Goal: Use online tool/utility: Utilize a website feature to perform a specific function

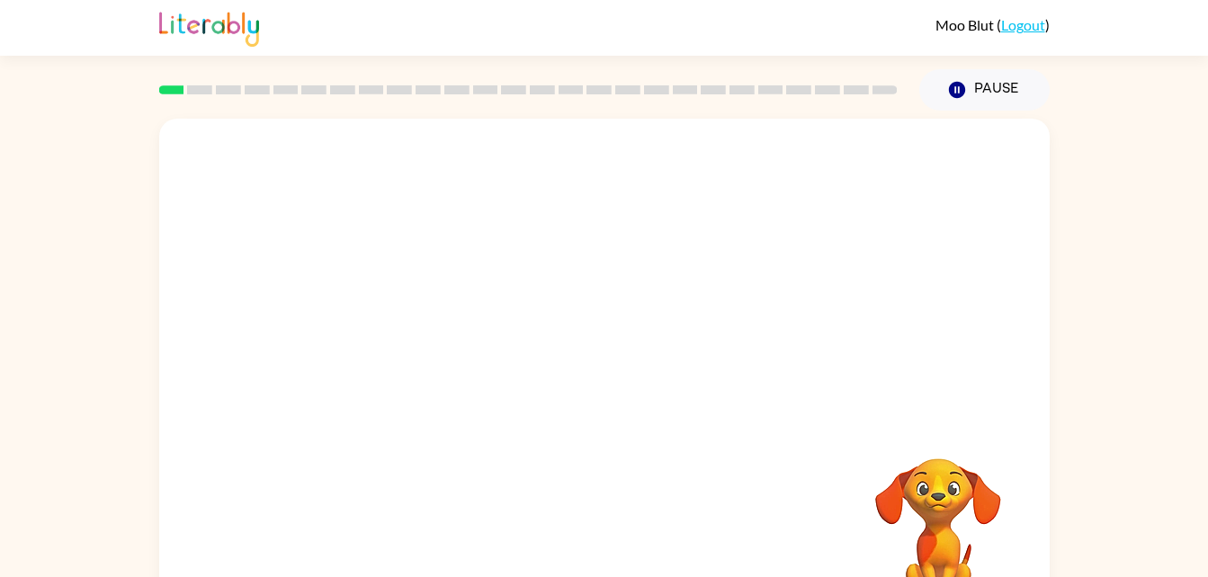
scroll to position [55, 0]
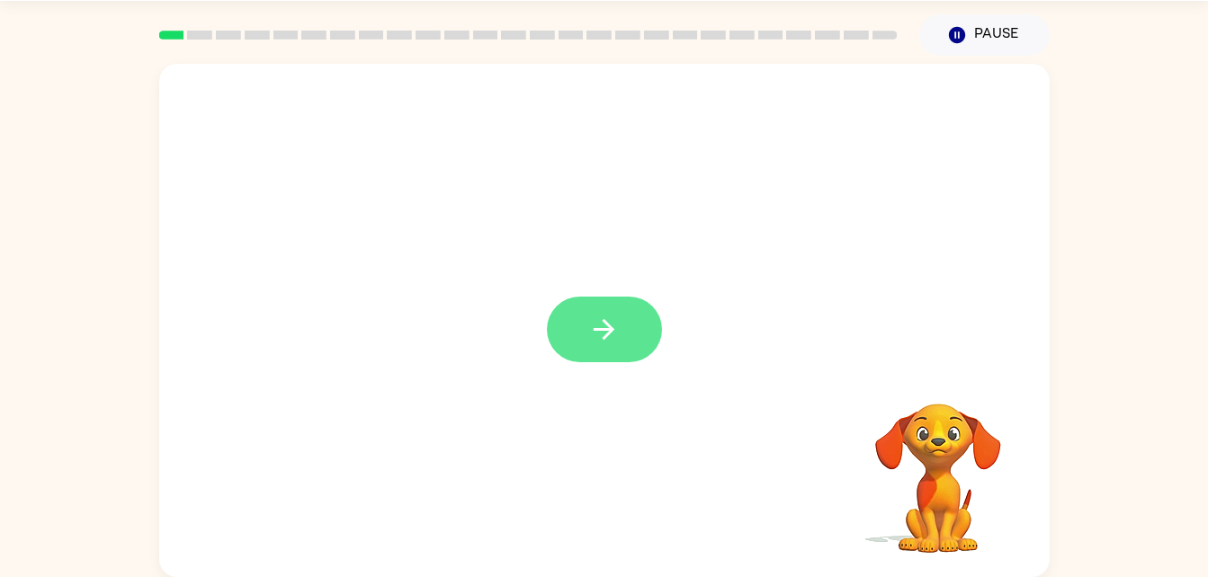
click at [581, 326] on button "button" at bounding box center [604, 330] width 115 height 66
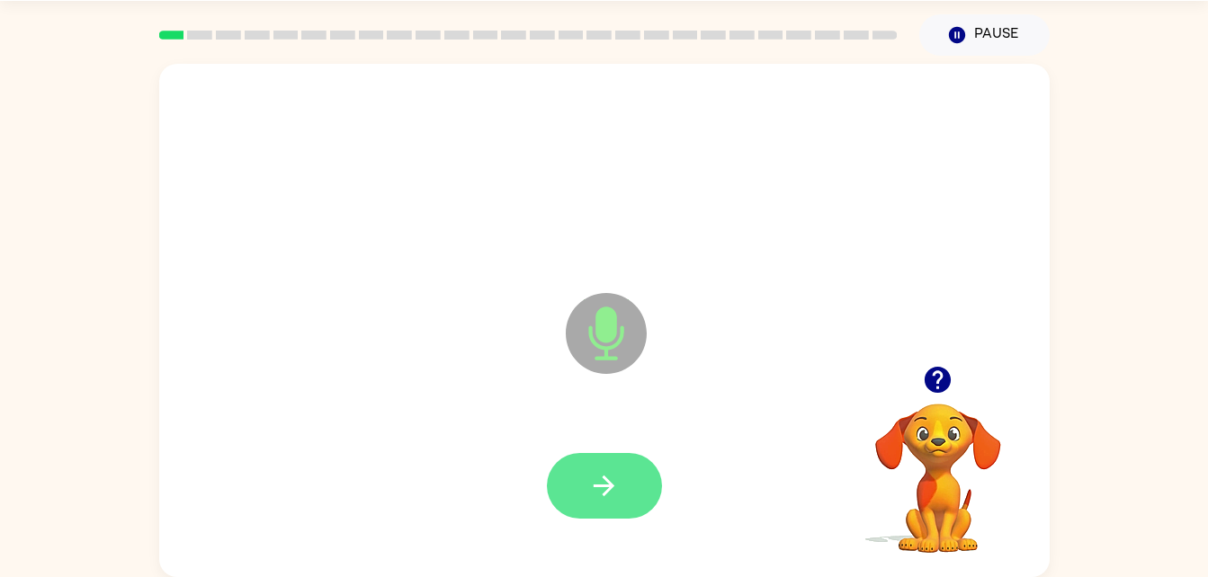
click at [620, 499] on button "button" at bounding box center [604, 486] width 115 height 66
click at [603, 466] on button "button" at bounding box center [604, 486] width 115 height 66
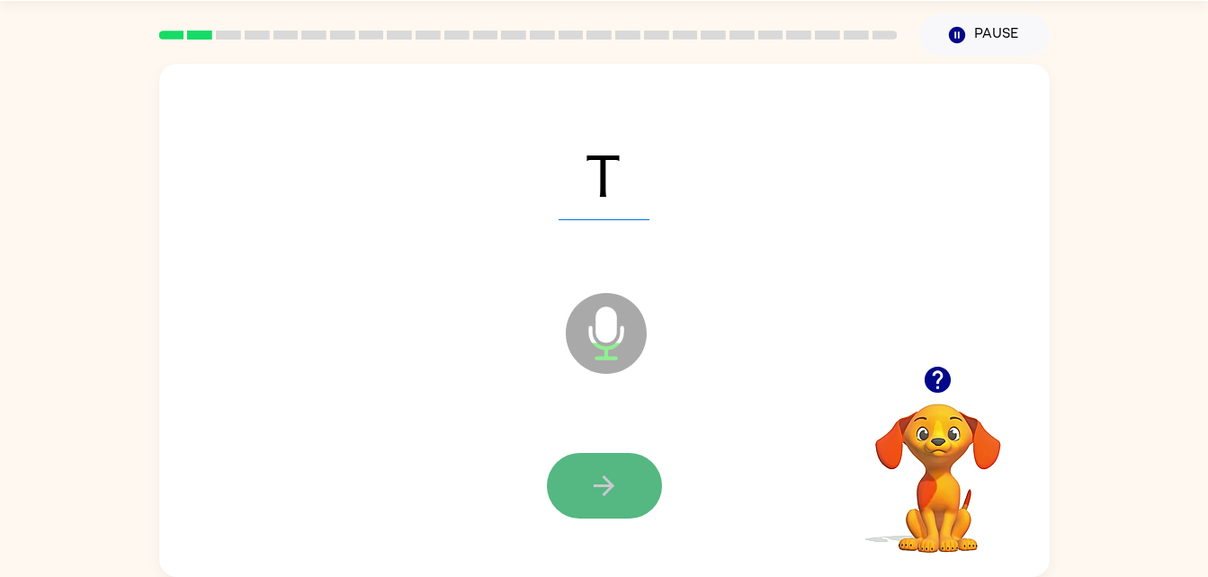
click at [624, 486] on button "button" at bounding box center [604, 486] width 115 height 66
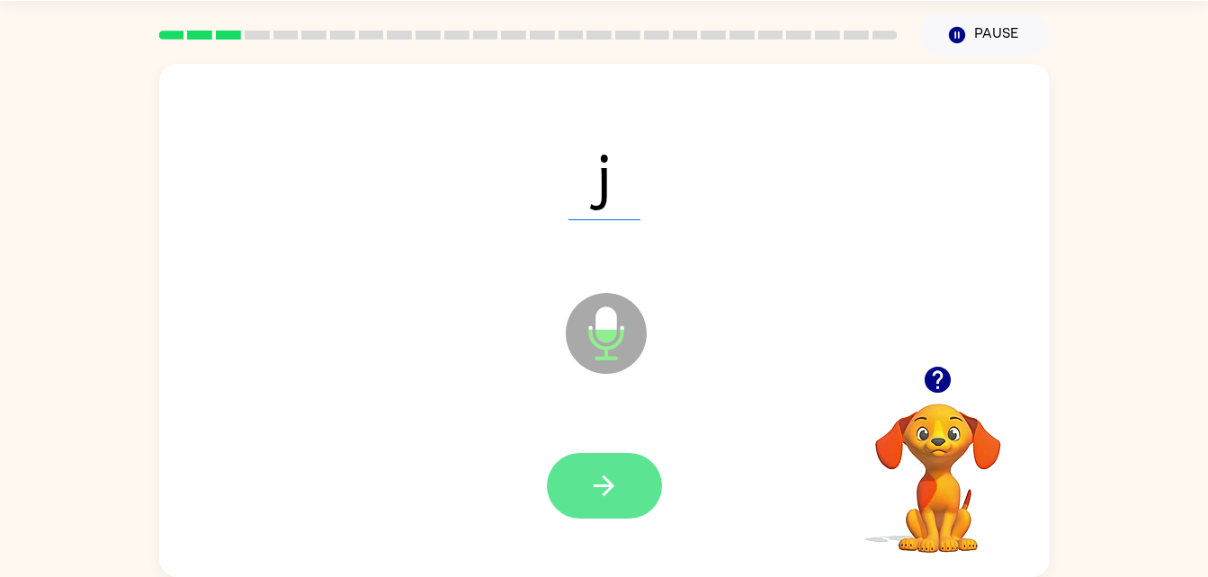
click at [616, 482] on icon "button" at bounding box center [603, 485] width 31 height 31
click at [612, 481] on icon "button" at bounding box center [603, 485] width 31 height 31
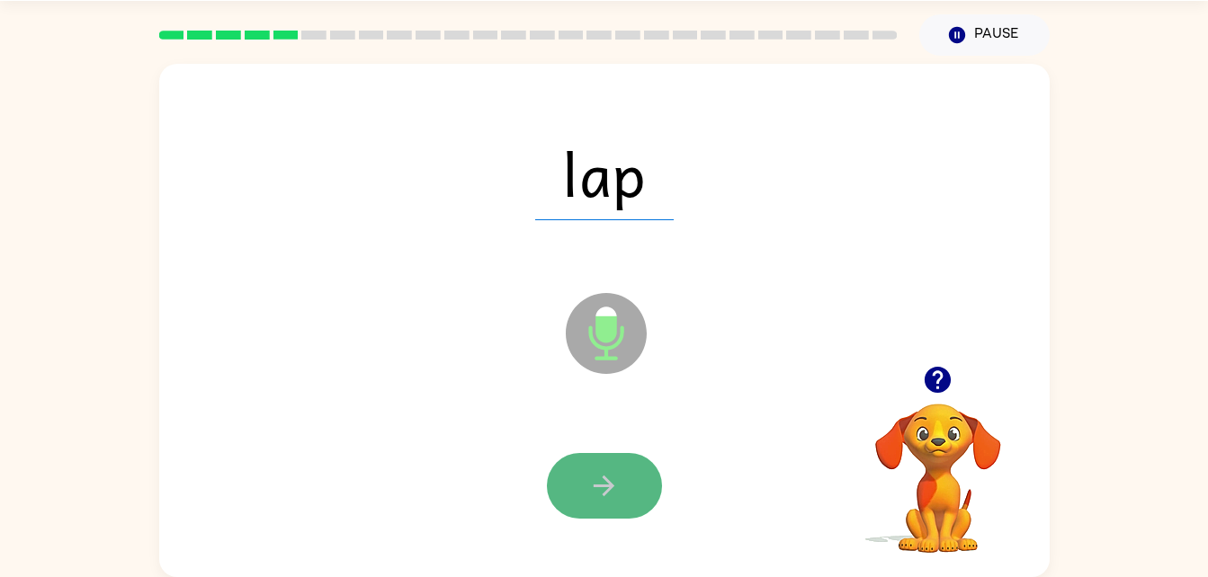
click at [586, 479] on button "button" at bounding box center [604, 486] width 115 height 66
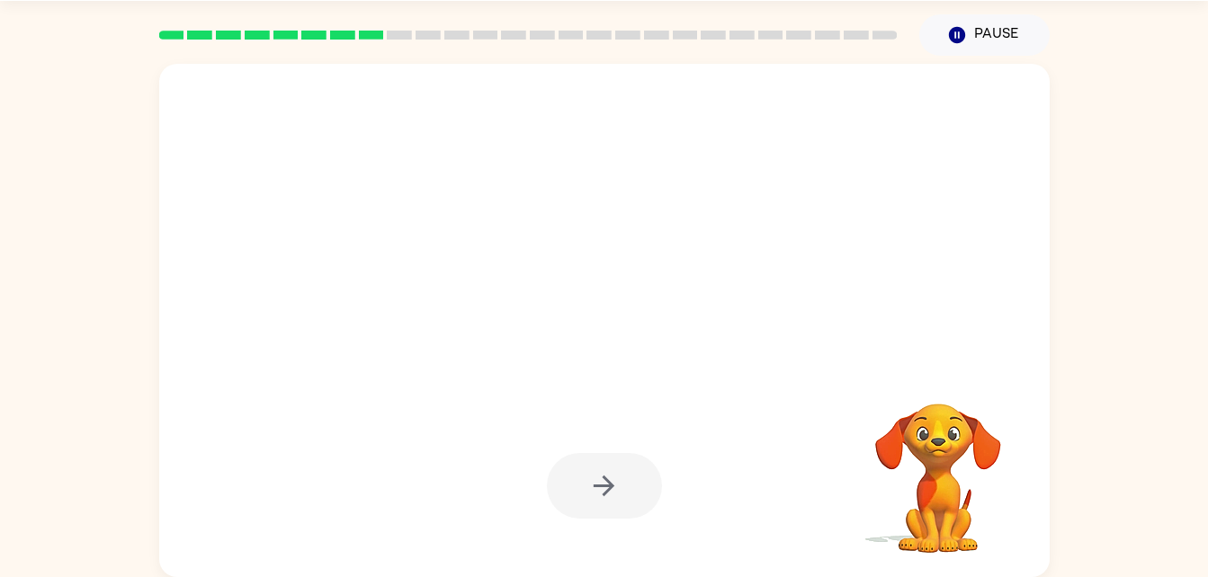
click at [587, 479] on div at bounding box center [604, 486] width 115 height 66
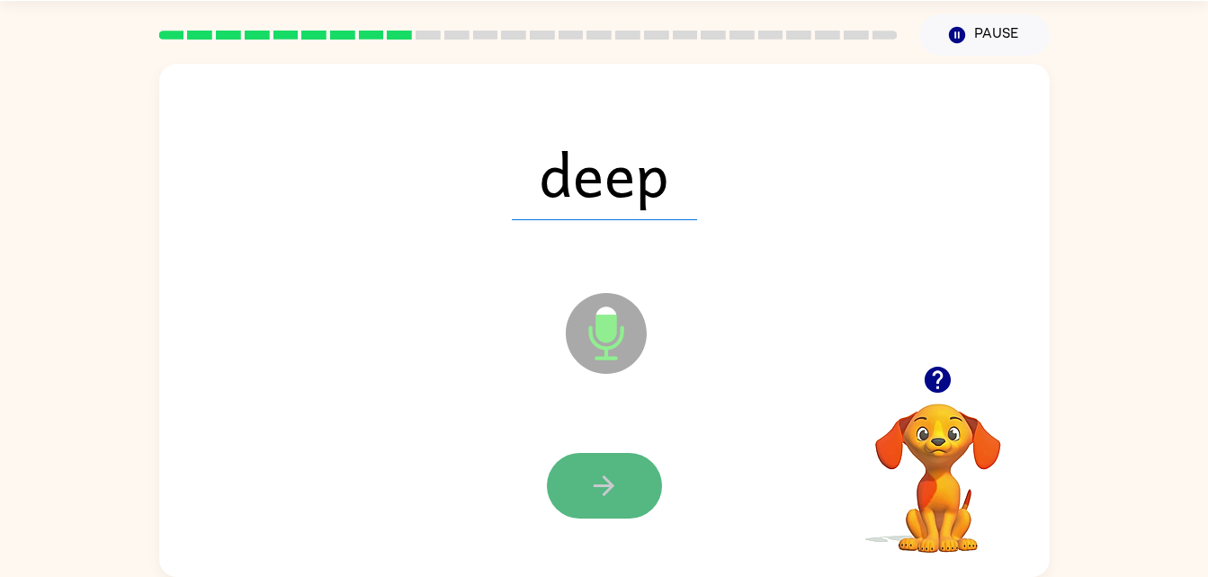
click at [598, 488] on icon "button" at bounding box center [603, 485] width 31 height 31
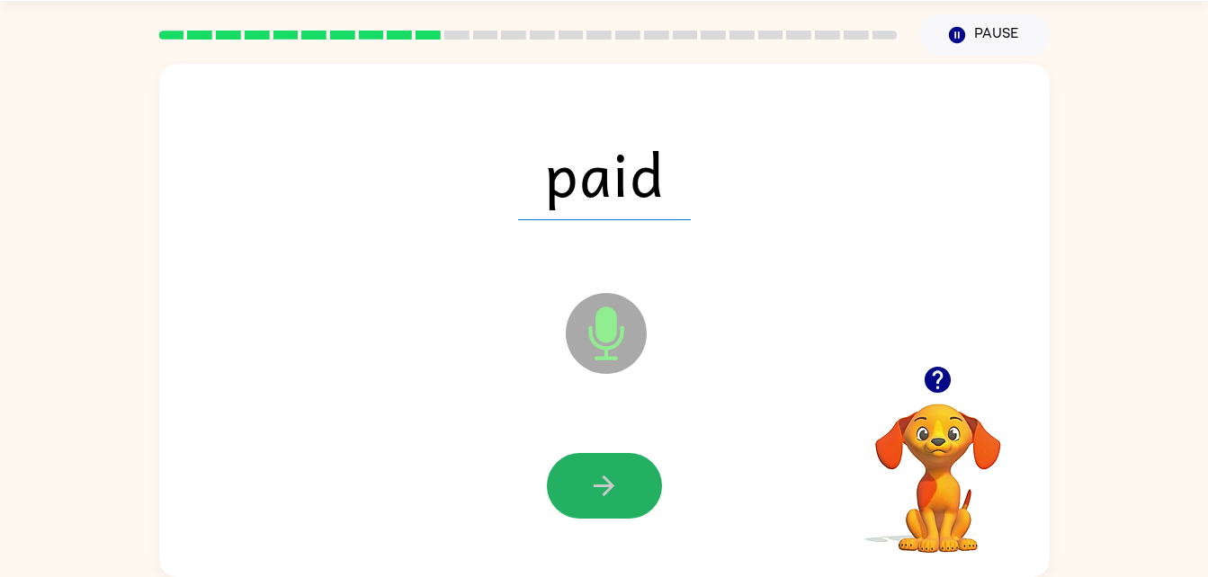
click at [598, 488] on icon "button" at bounding box center [603, 485] width 31 height 31
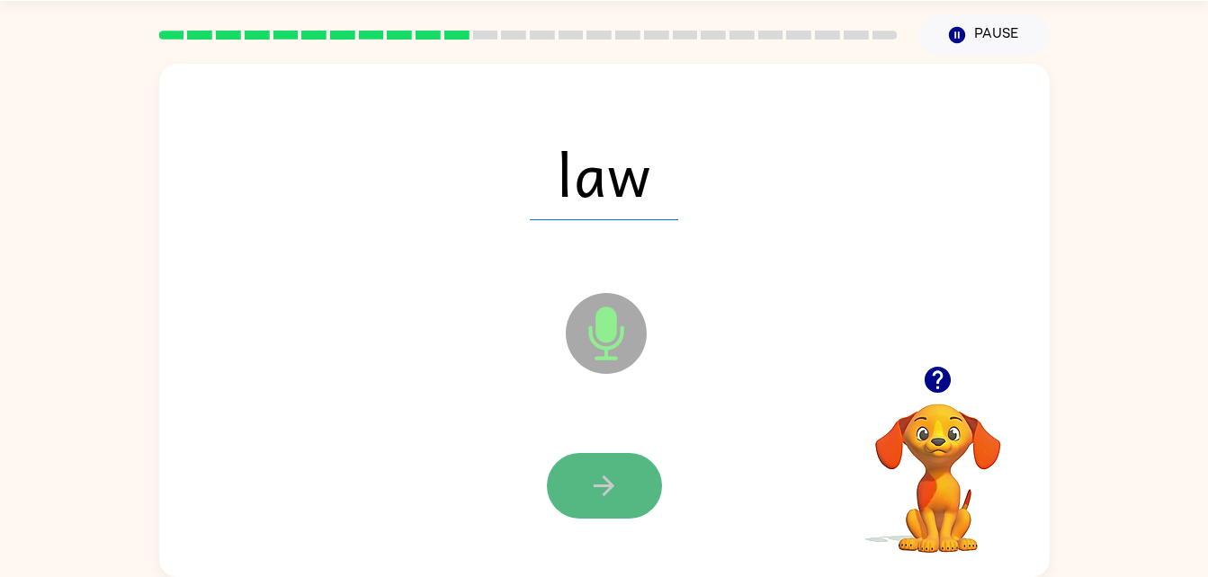
click at [611, 483] on icon "button" at bounding box center [603, 486] width 21 height 21
click at [588, 483] on icon "button" at bounding box center [603, 485] width 31 height 31
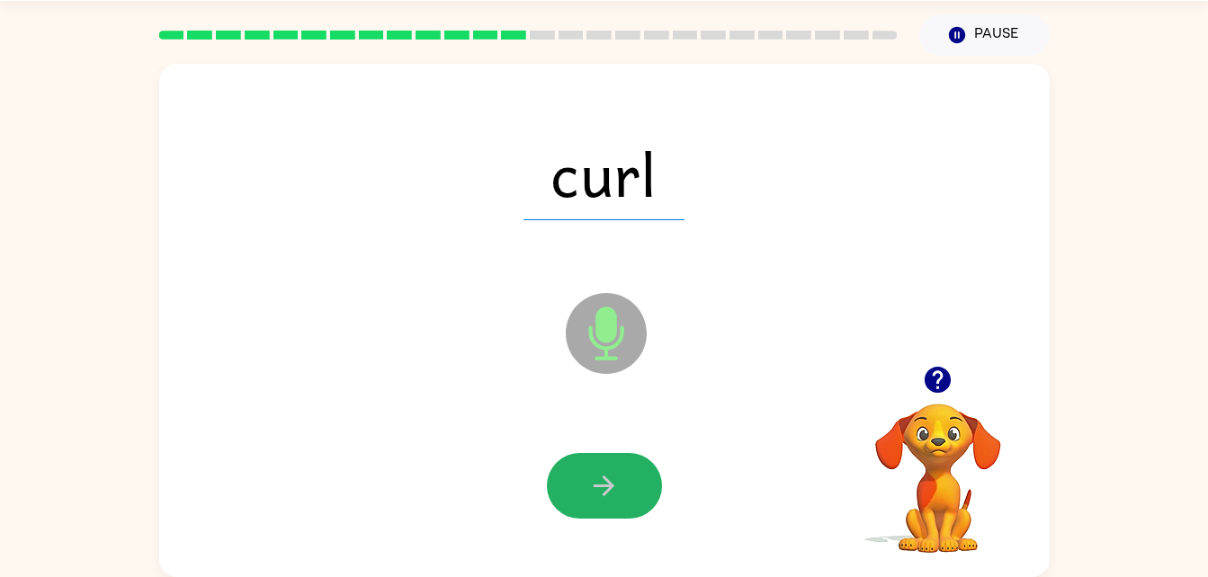
click at [588, 483] on icon "button" at bounding box center [603, 485] width 31 height 31
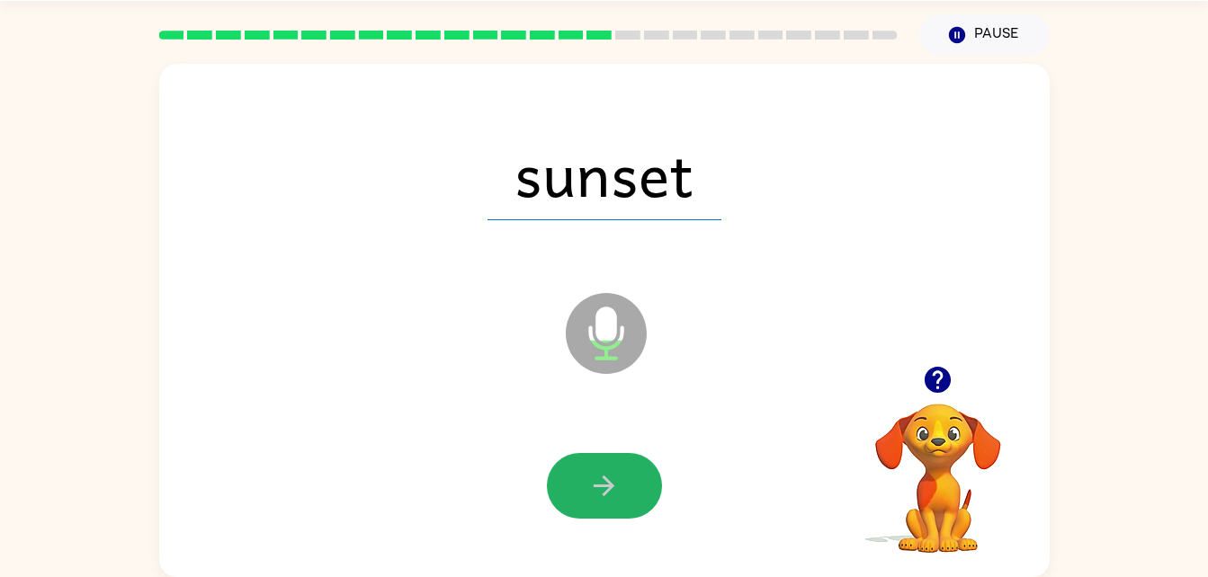
click at [588, 483] on icon "button" at bounding box center [603, 485] width 31 height 31
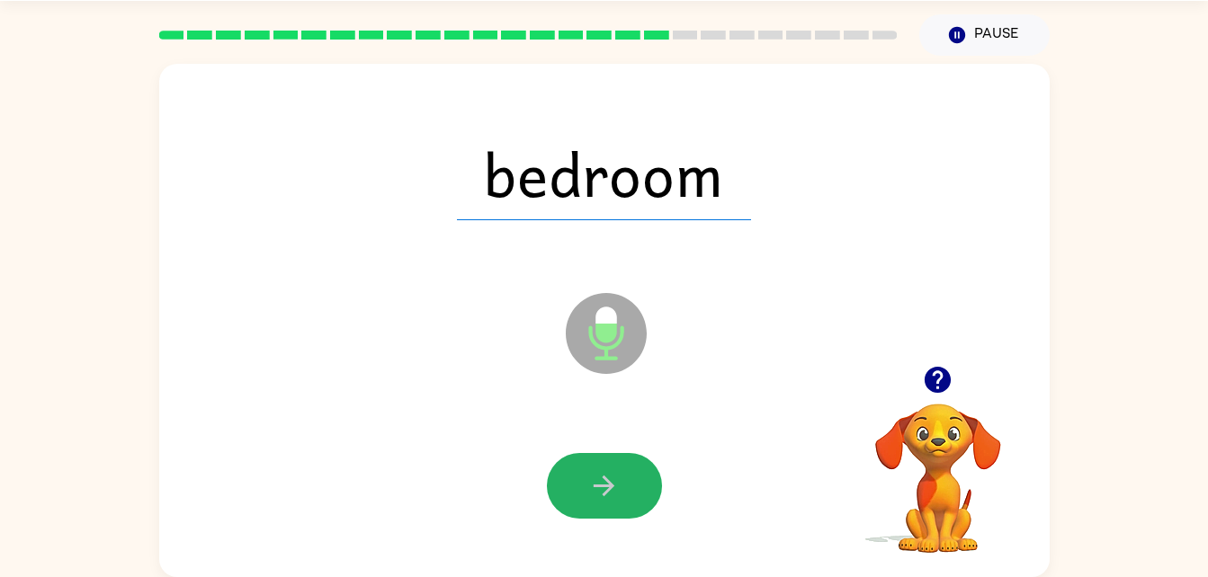
click at [588, 483] on icon "button" at bounding box center [603, 485] width 31 height 31
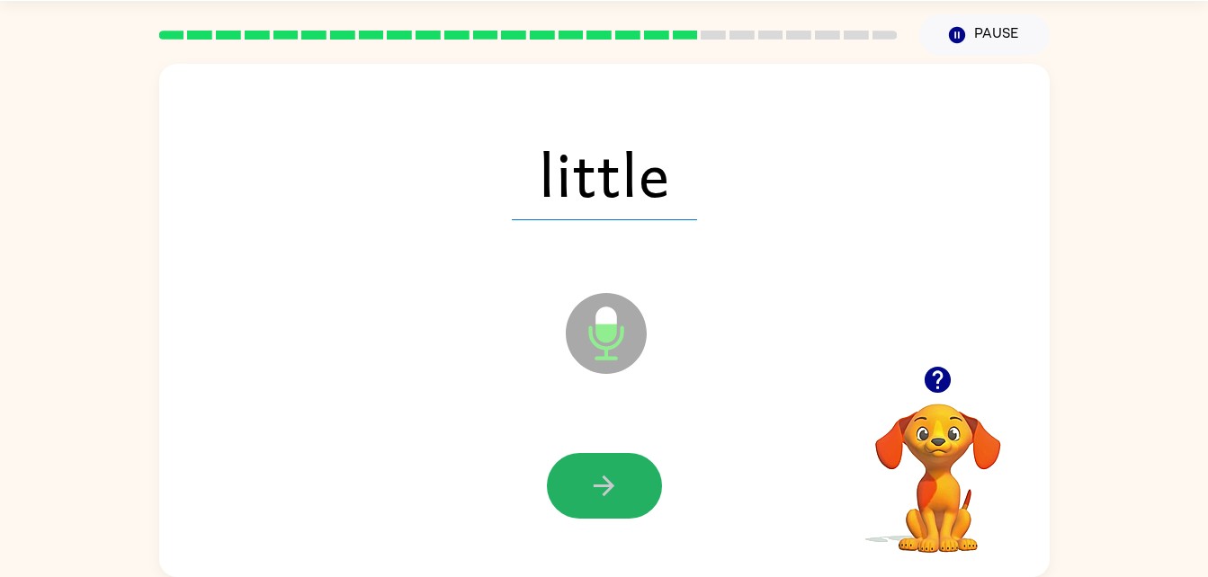
click at [588, 483] on icon "button" at bounding box center [603, 485] width 31 height 31
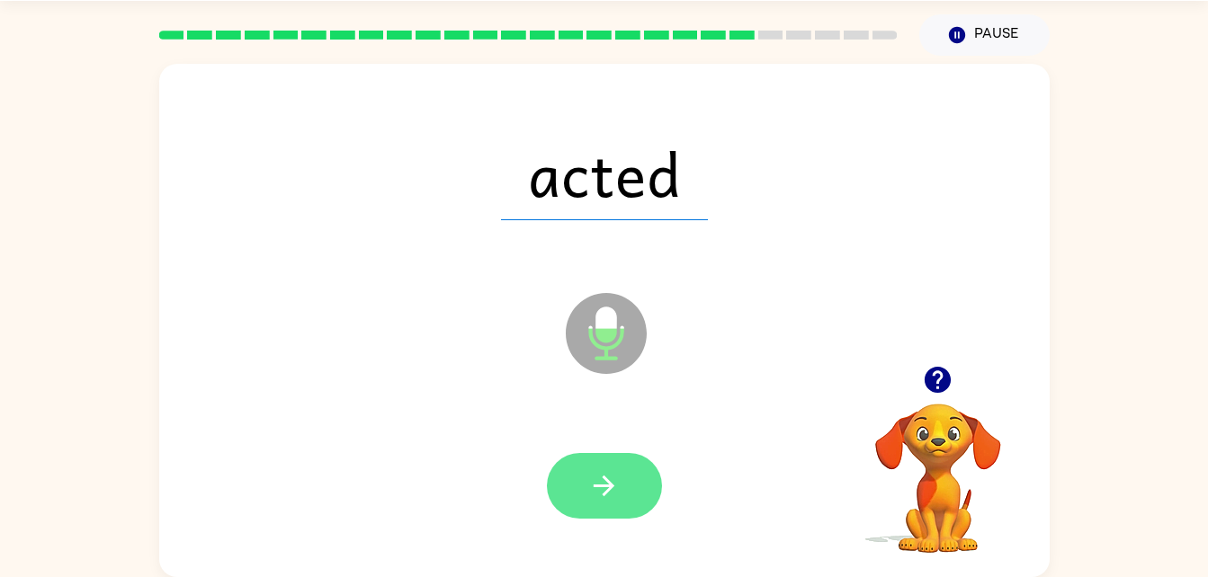
click at [603, 490] on icon "button" at bounding box center [603, 485] width 31 height 31
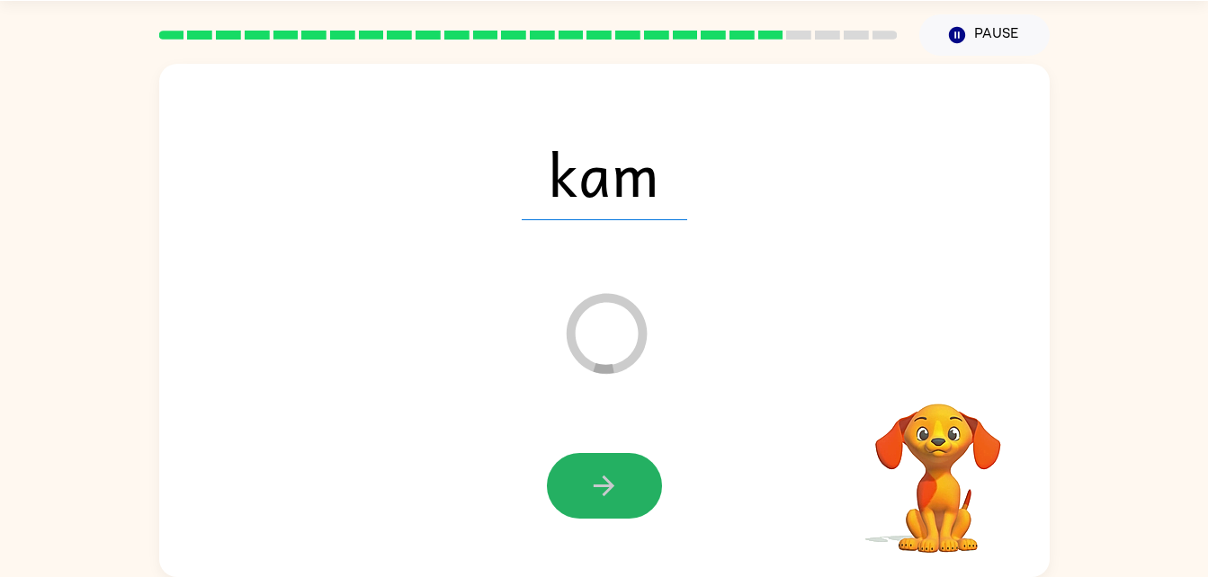
click at [603, 490] on icon "button" at bounding box center [603, 485] width 31 height 31
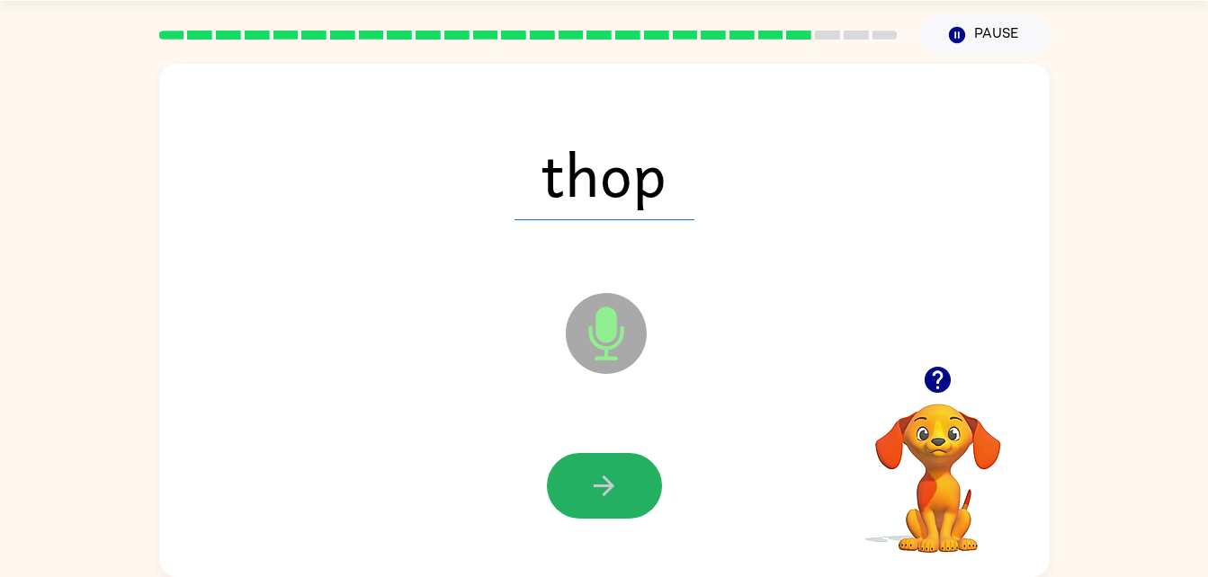
click at [603, 490] on icon "button" at bounding box center [603, 485] width 31 height 31
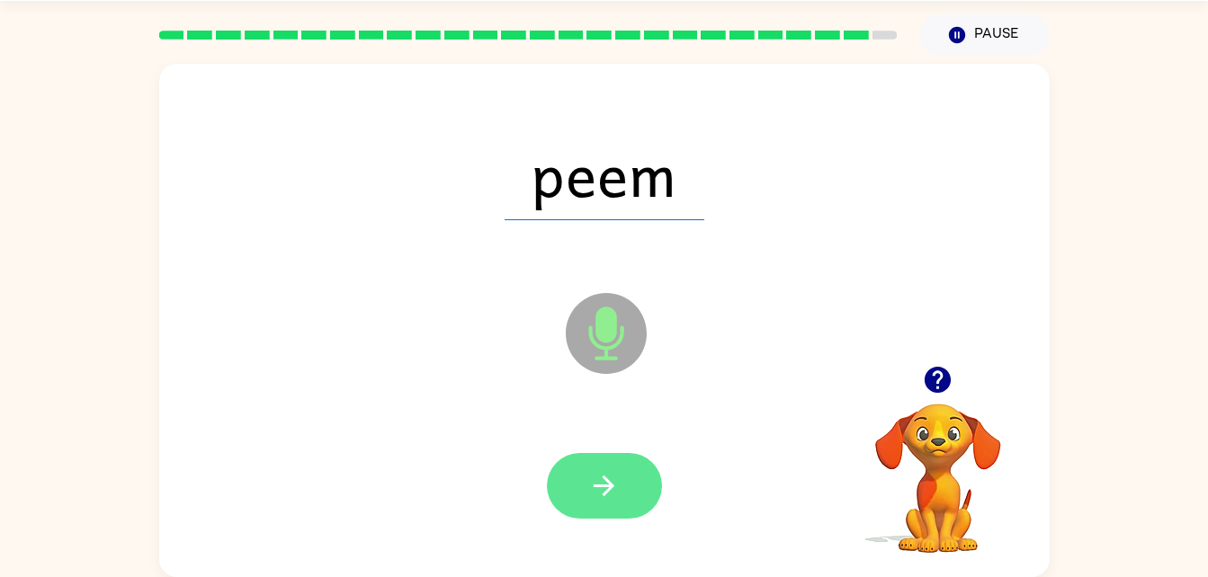
click at [597, 493] on icon "button" at bounding box center [603, 485] width 31 height 31
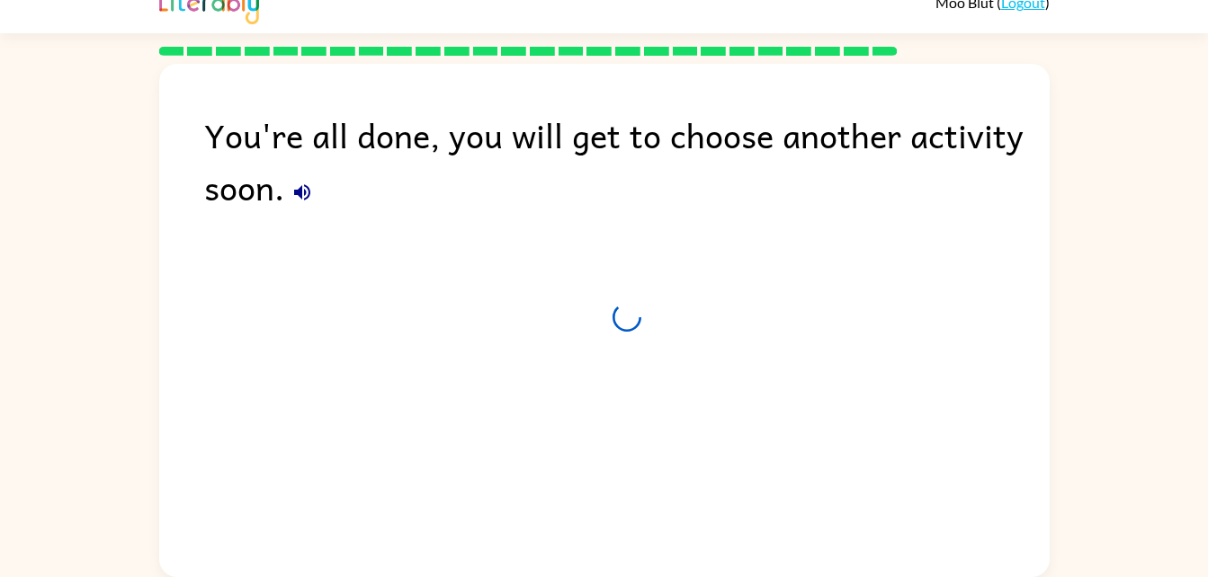
scroll to position [22, 0]
